Goal: Book appointment/travel/reservation

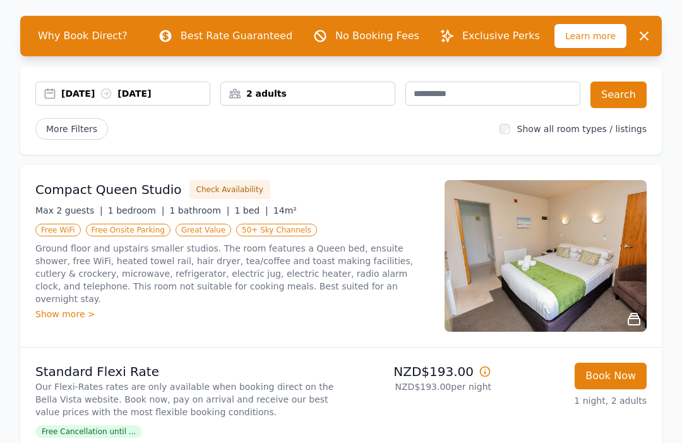
scroll to position [51, 0]
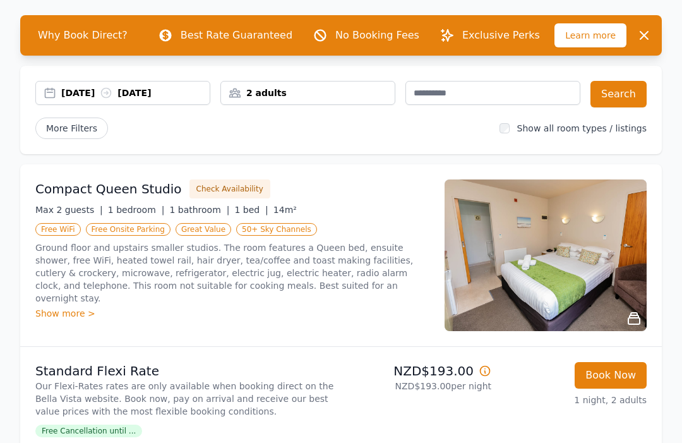
click at [56, 307] on div "Show more >" at bounding box center [232, 313] width 394 height 13
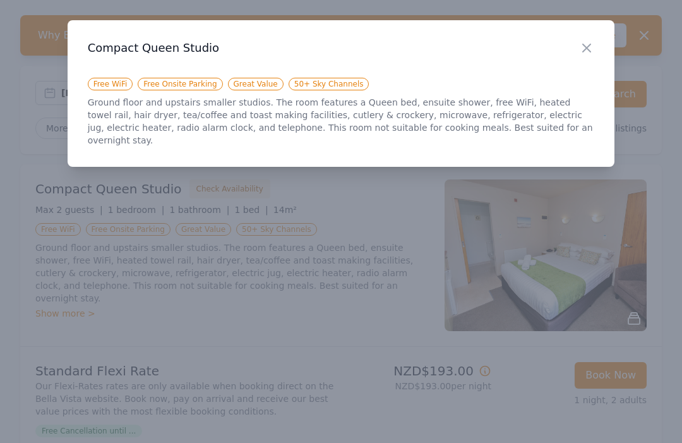
click at [588, 48] on icon "button" at bounding box center [586, 47] width 15 height 15
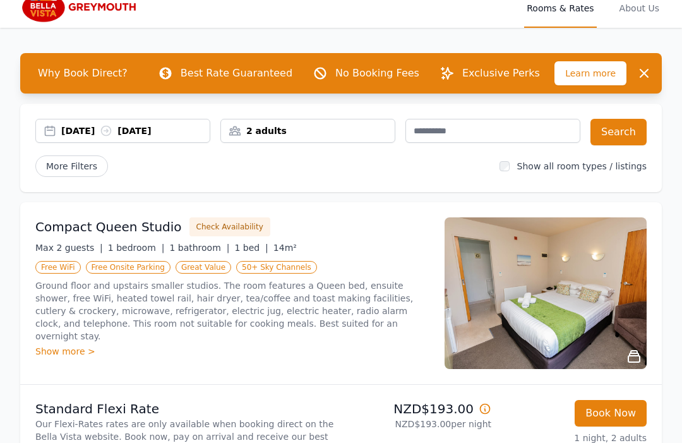
scroll to position [0, 0]
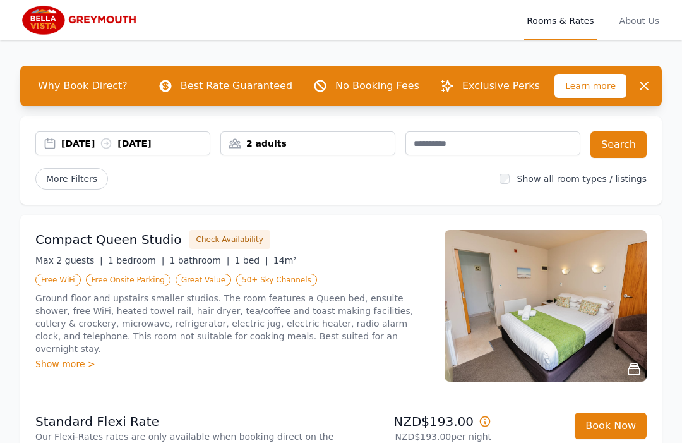
click at [52, 20] on img at bounding box center [80, 20] width 121 height 30
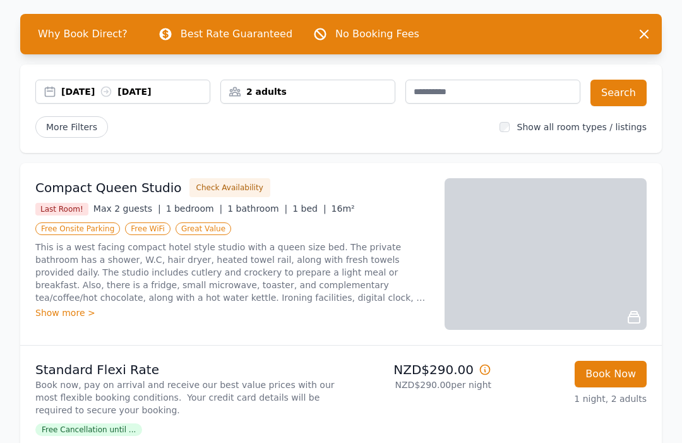
scroll to position [52, 0]
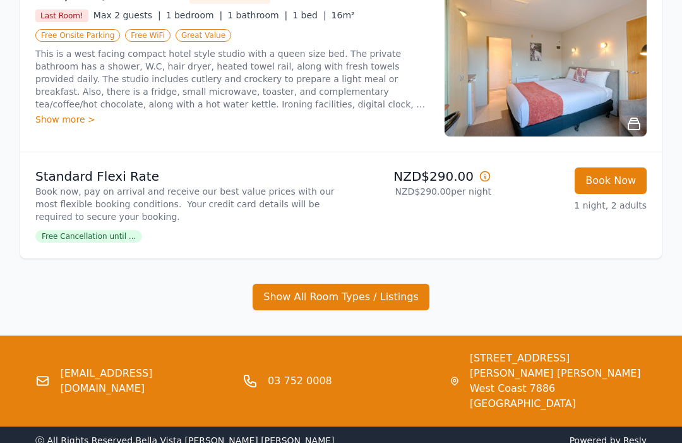
click at [390, 303] on button "Show All Room Types / Listings" at bounding box center [341, 297] width 177 height 27
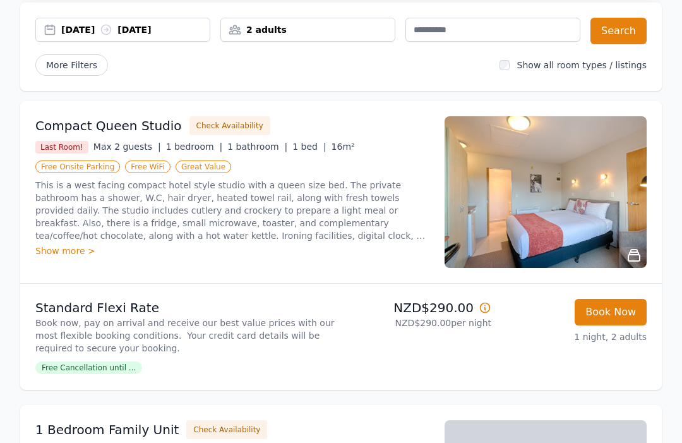
scroll to position [113, 0]
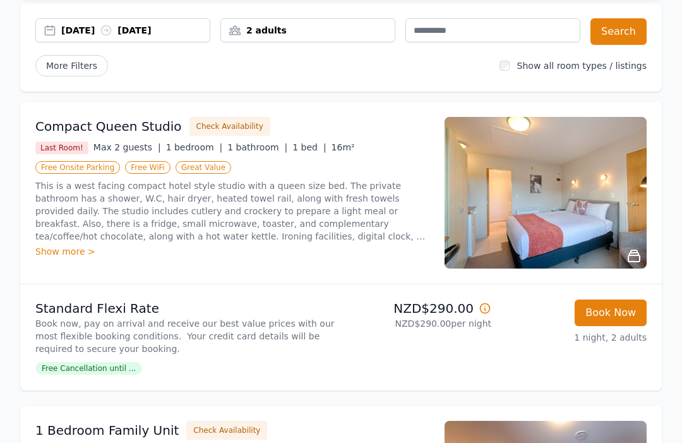
click at [61, 253] on div "Show more >" at bounding box center [232, 251] width 394 height 13
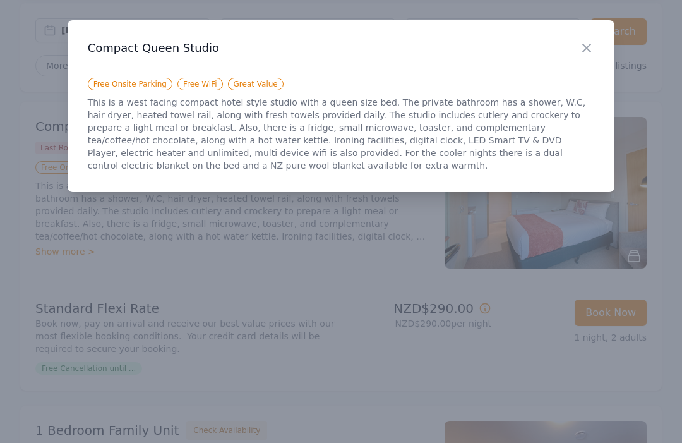
click at [590, 45] on icon "button" at bounding box center [587, 48] width 8 height 8
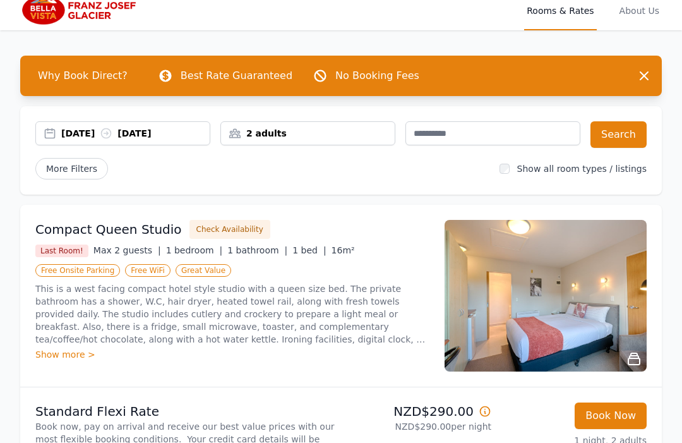
scroll to position [0, 0]
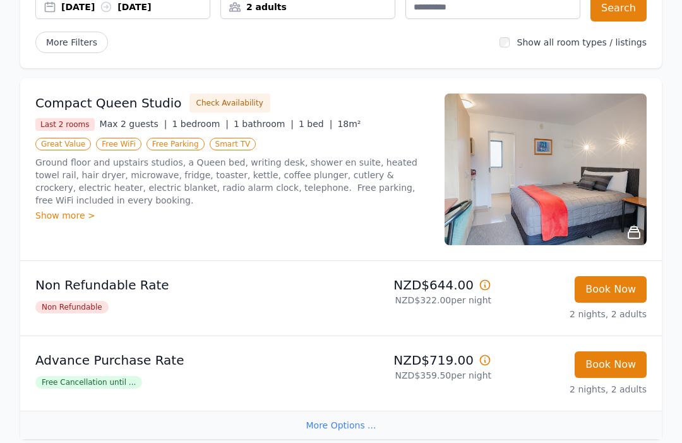
scroll to position [163, 0]
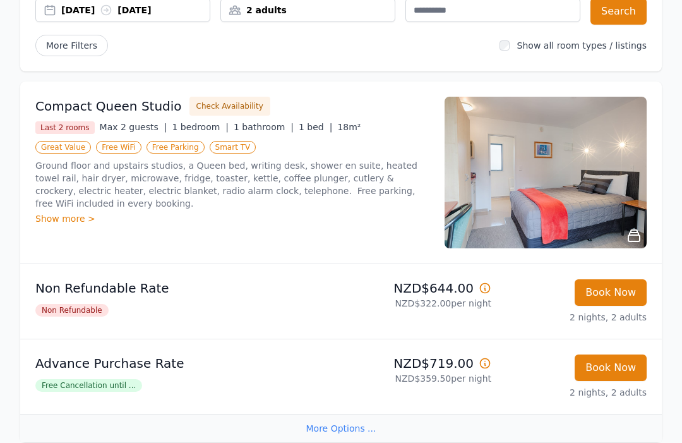
click at [45, 213] on div "Show more >" at bounding box center [232, 219] width 394 height 13
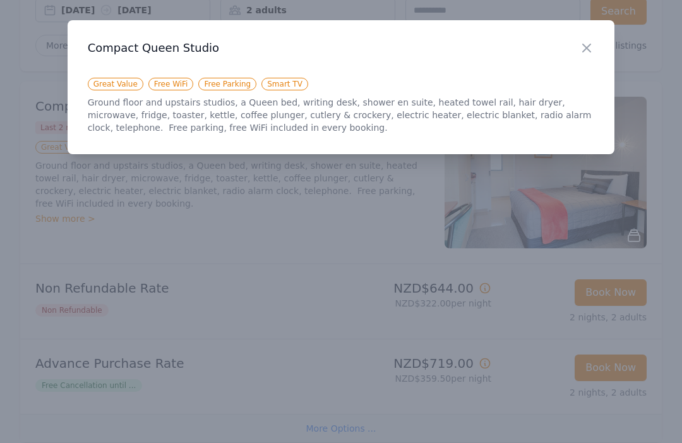
click at [595, 42] on div "Close" at bounding box center [596, 40] width 35 height 40
click at [587, 47] on icon "button" at bounding box center [587, 48] width 8 height 8
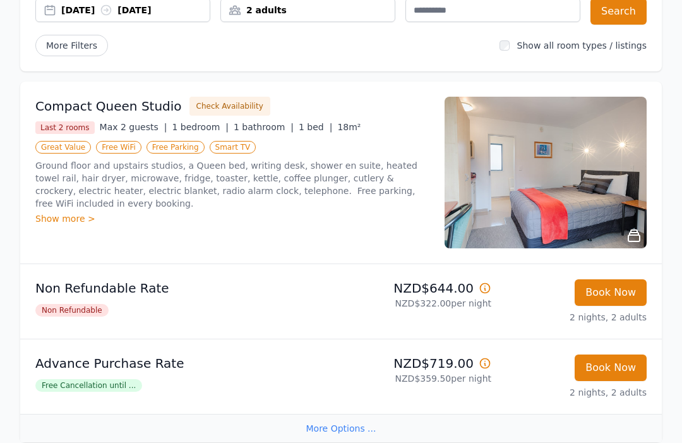
scroll to position [0, 0]
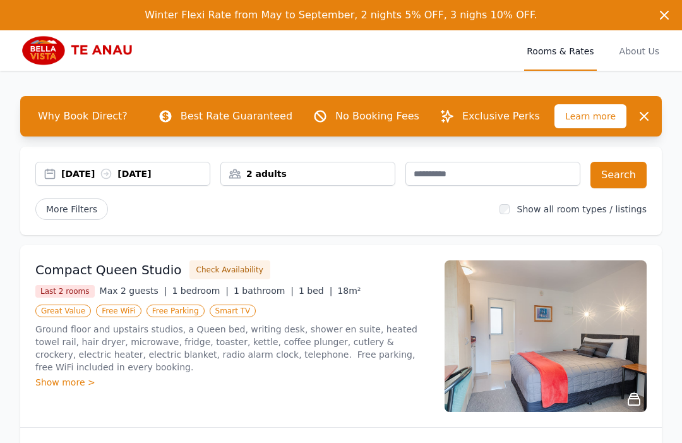
click at [47, 52] on img at bounding box center [80, 50] width 121 height 30
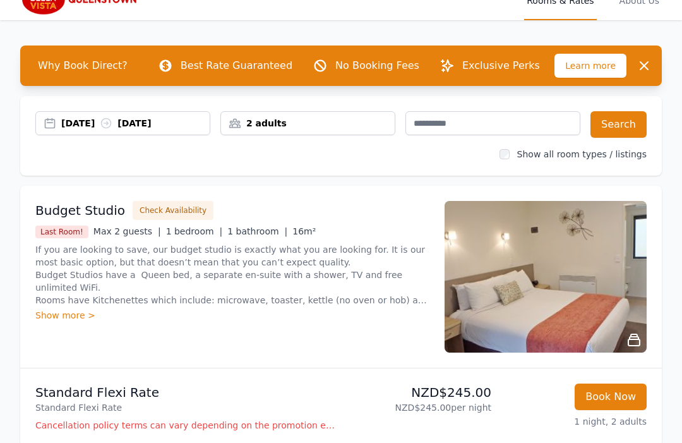
scroll to position [21, 0]
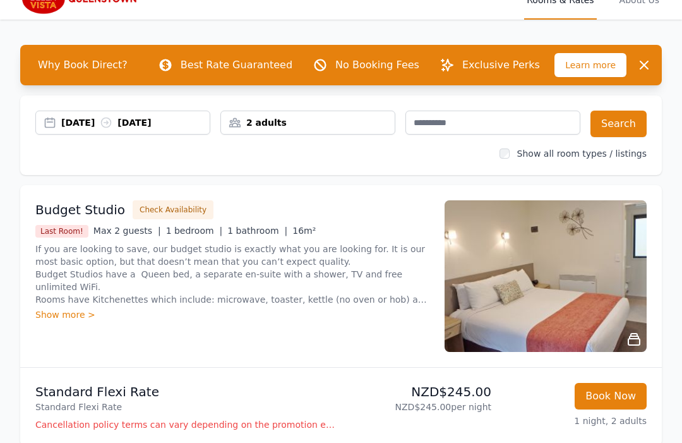
click at [58, 311] on div "Show more >" at bounding box center [232, 314] width 394 height 13
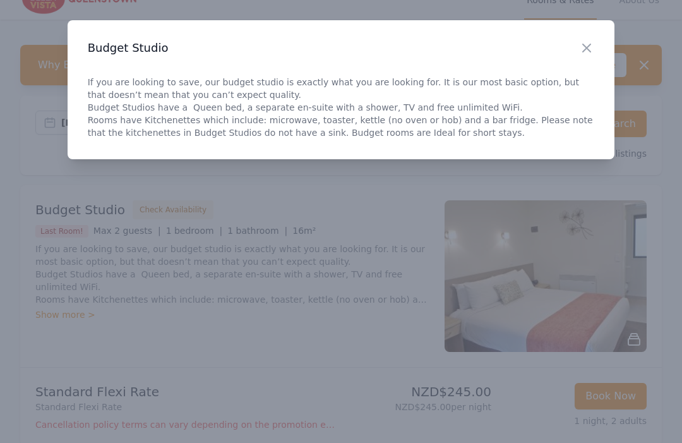
click at [586, 54] on icon "button" at bounding box center [586, 47] width 15 height 15
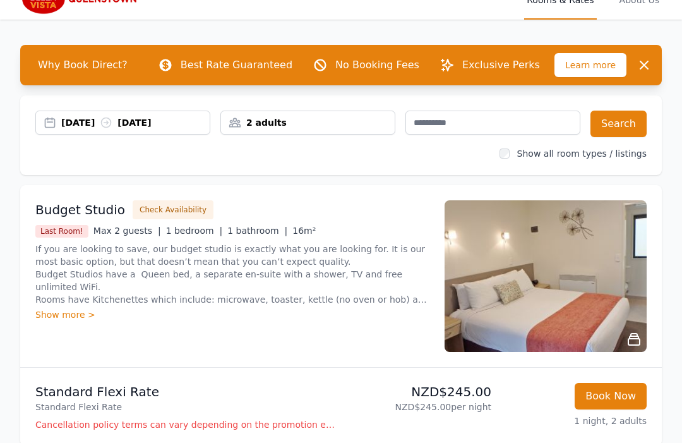
click at [624, 338] on img at bounding box center [545, 276] width 202 height 152
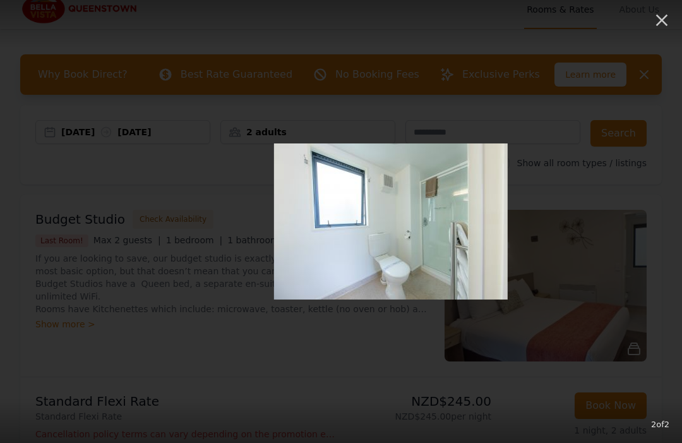
scroll to position [0, 0]
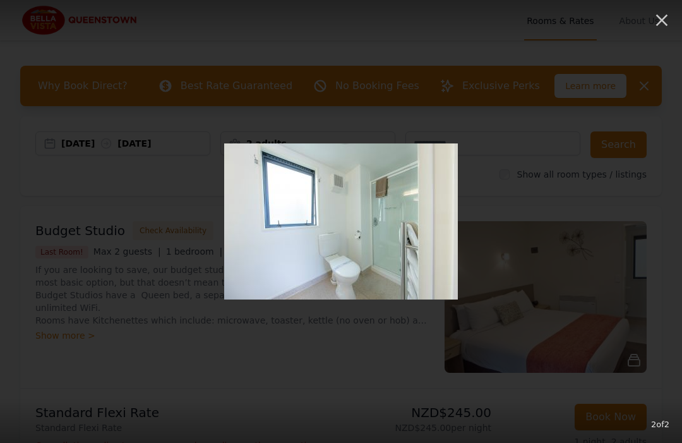
click at [660, 27] on icon "button" at bounding box center [662, 20] width 20 height 20
